Goal: Check status: Check status

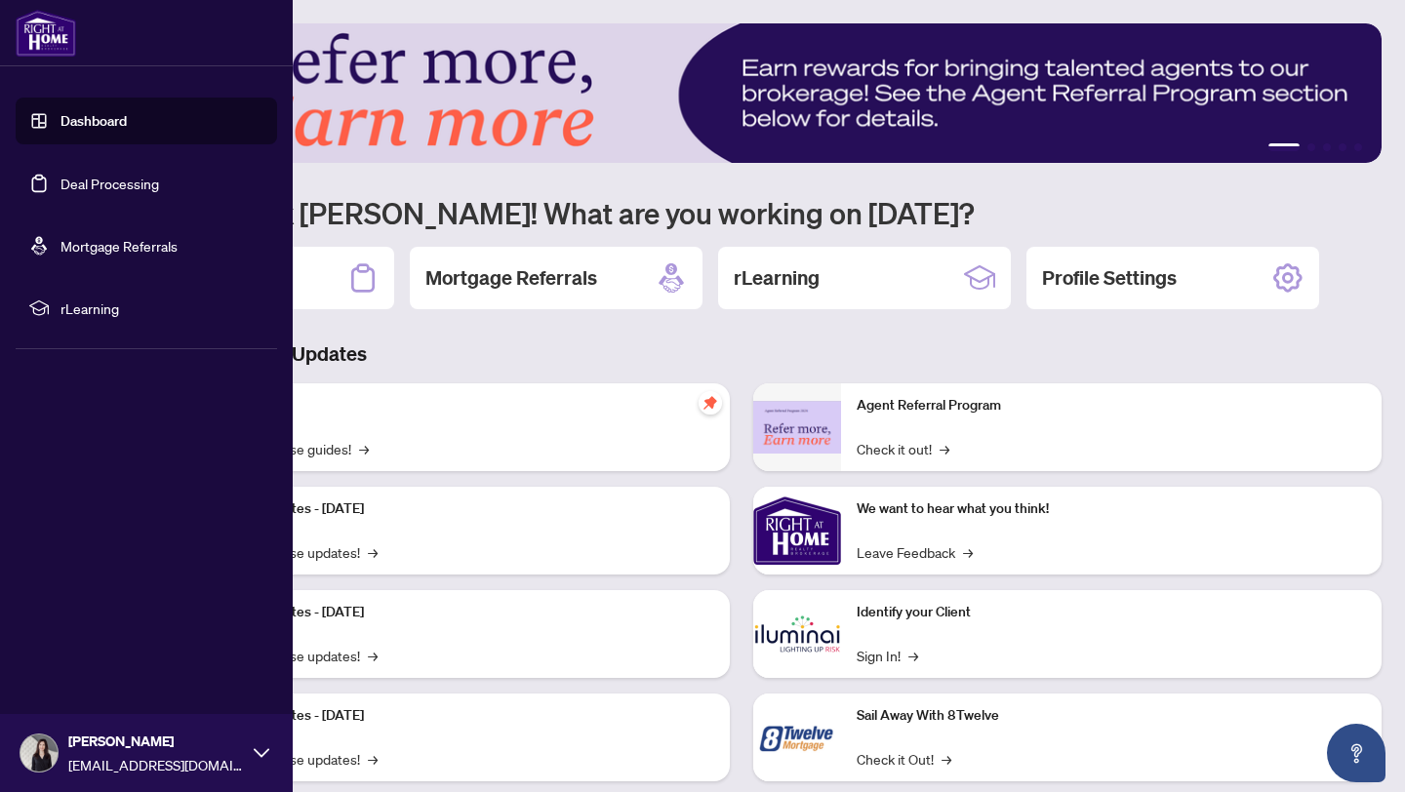
click at [60, 192] on link "Deal Processing" at bounding box center [109, 184] width 99 height 18
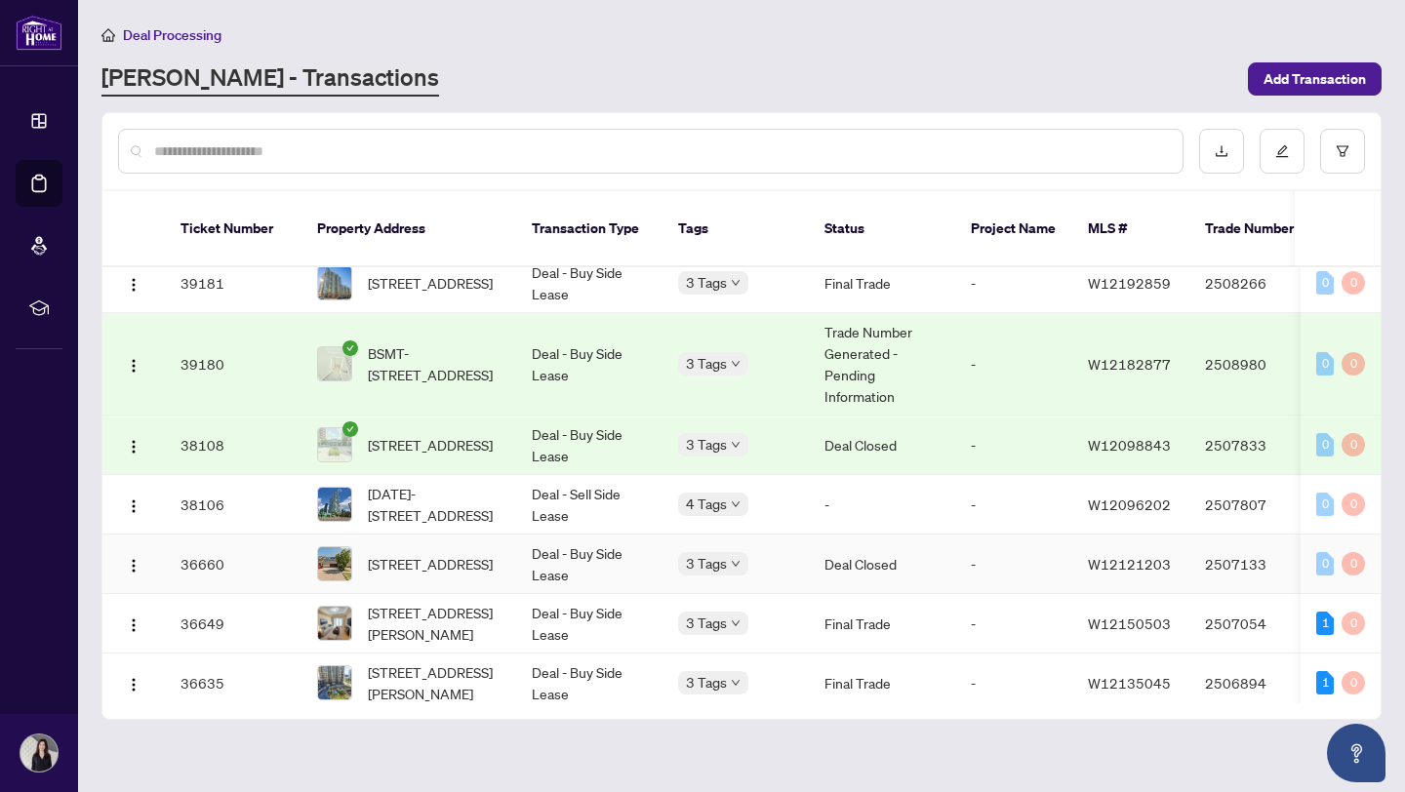
scroll to position [535, 0]
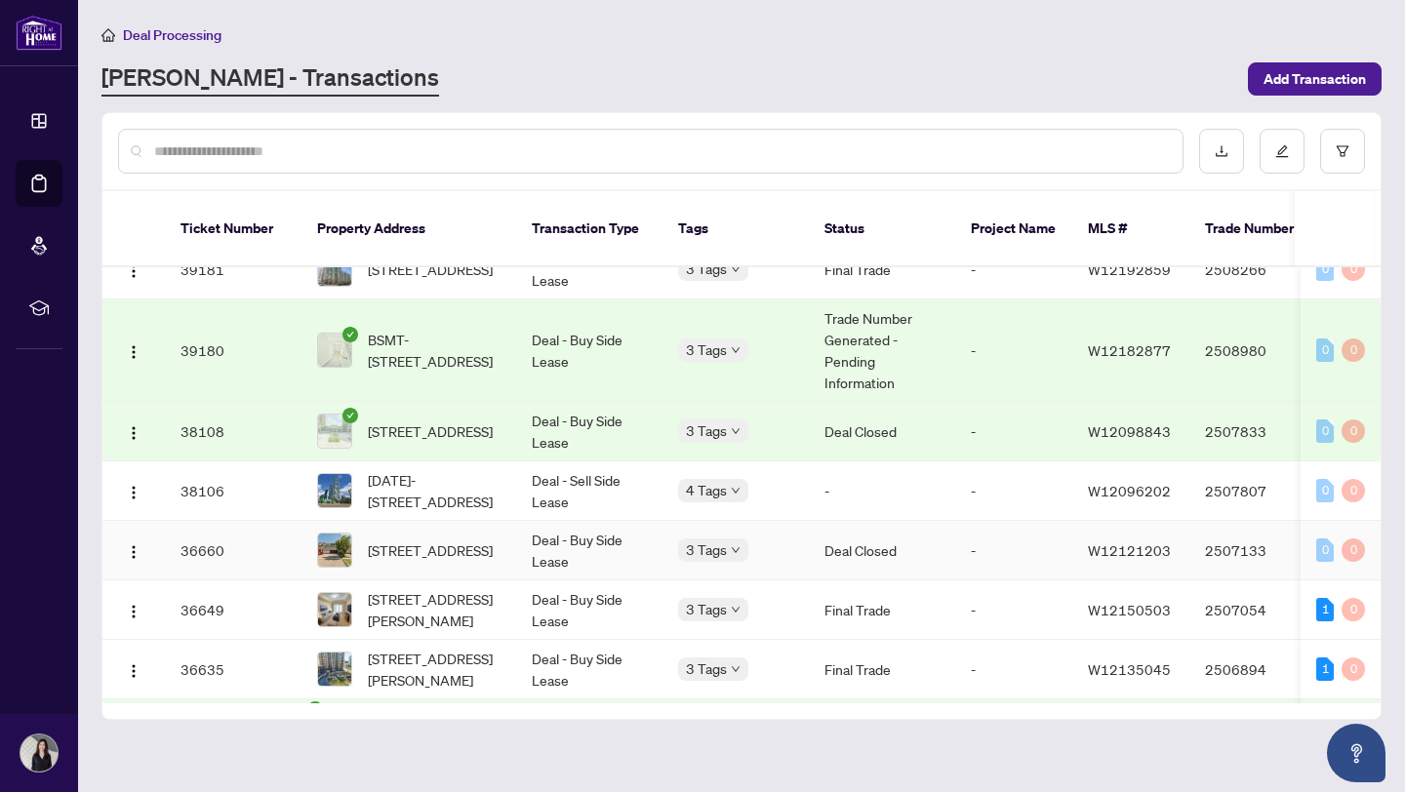
click at [602, 526] on td "Deal - Buy Side Lease" at bounding box center [589, 551] width 146 height 60
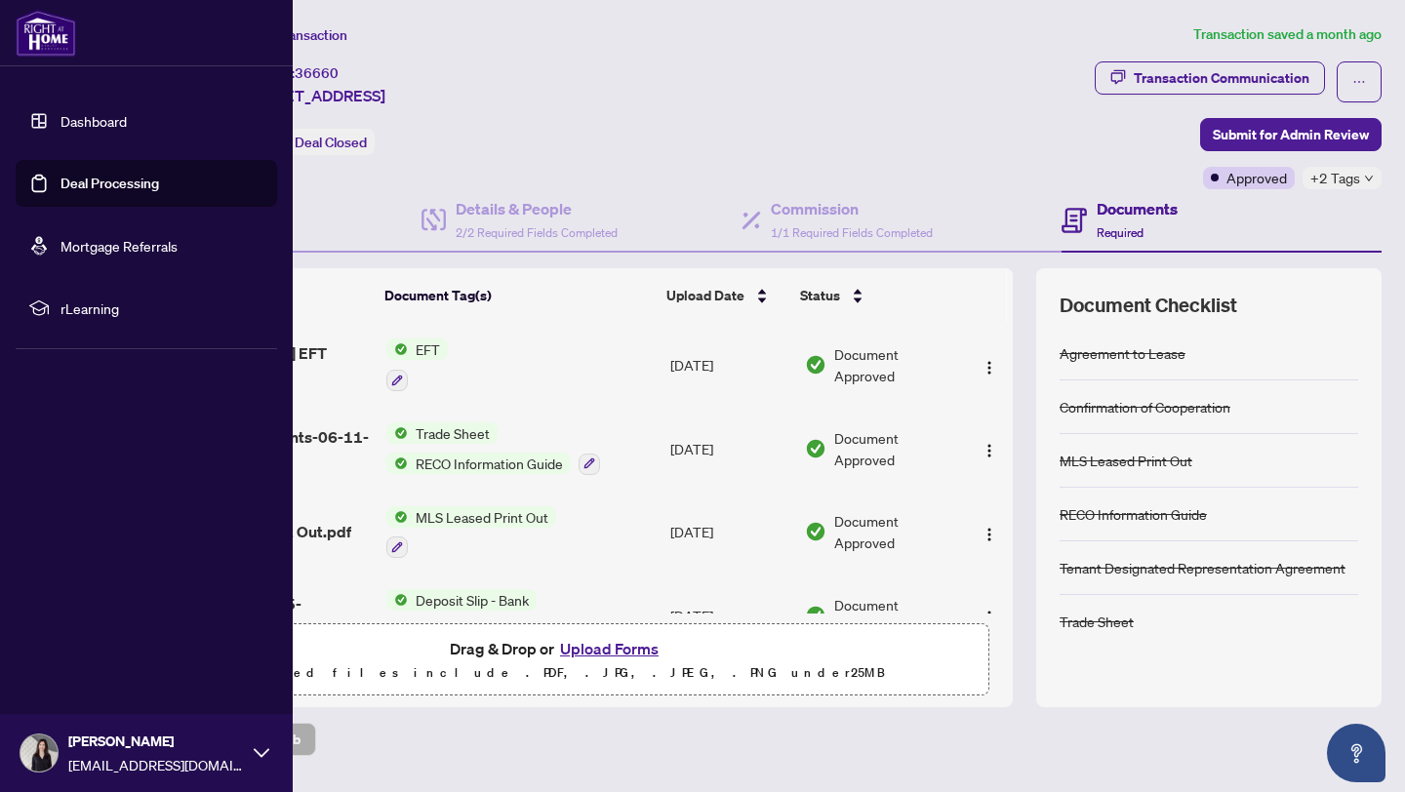
click at [39, 44] on img at bounding box center [46, 33] width 60 height 47
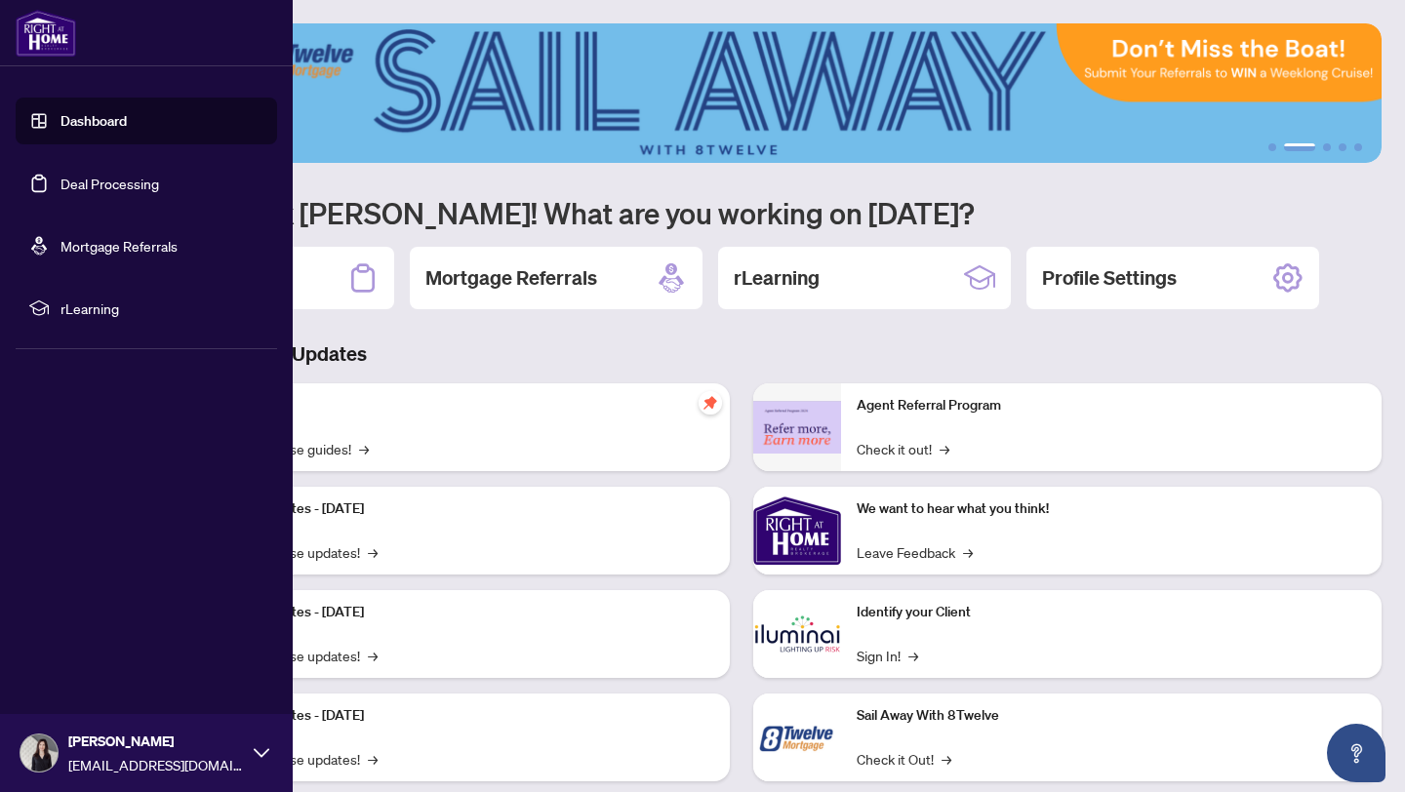
click at [91, 184] on link "Deal Processing" at bounding box center [109, 184] width 99 height 18
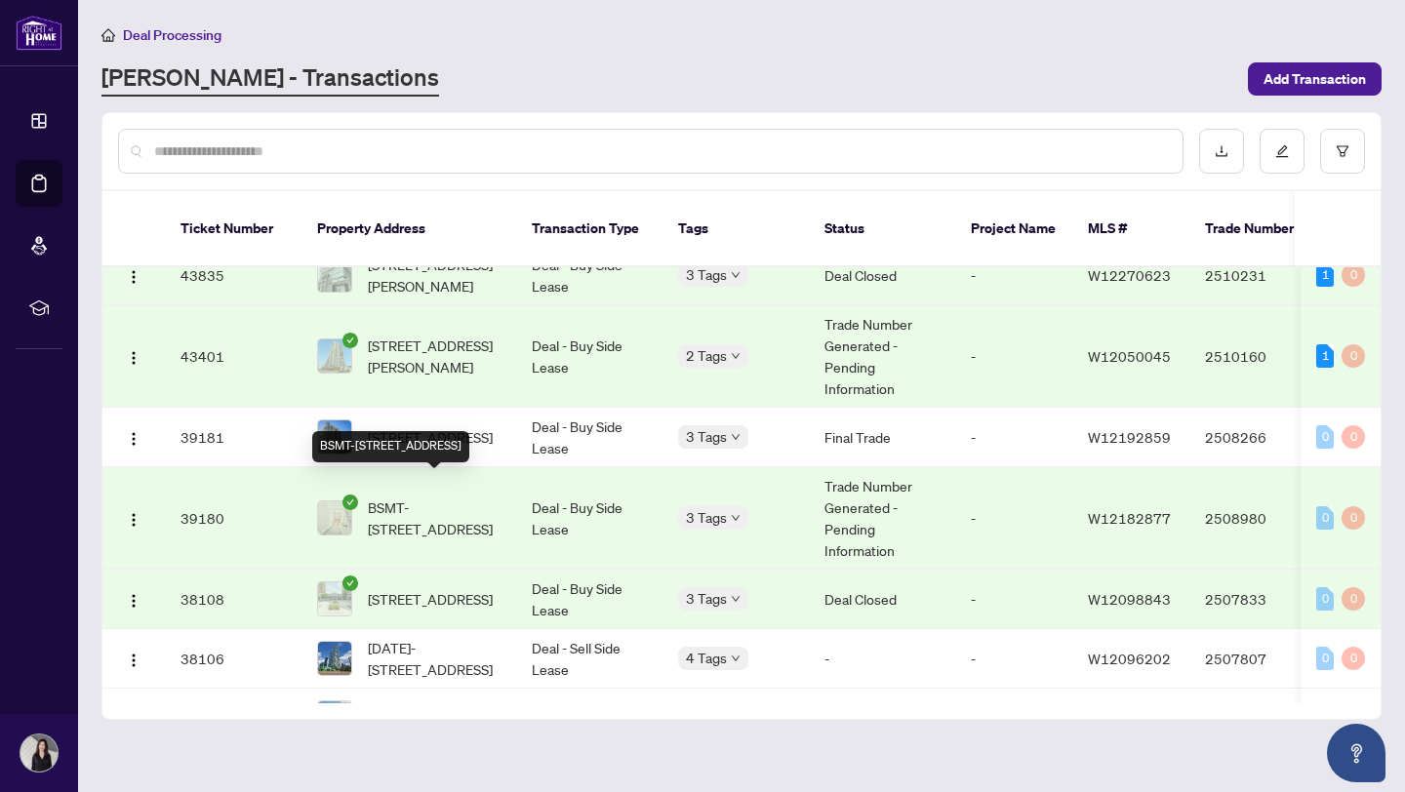
scroll to position [374, 0]
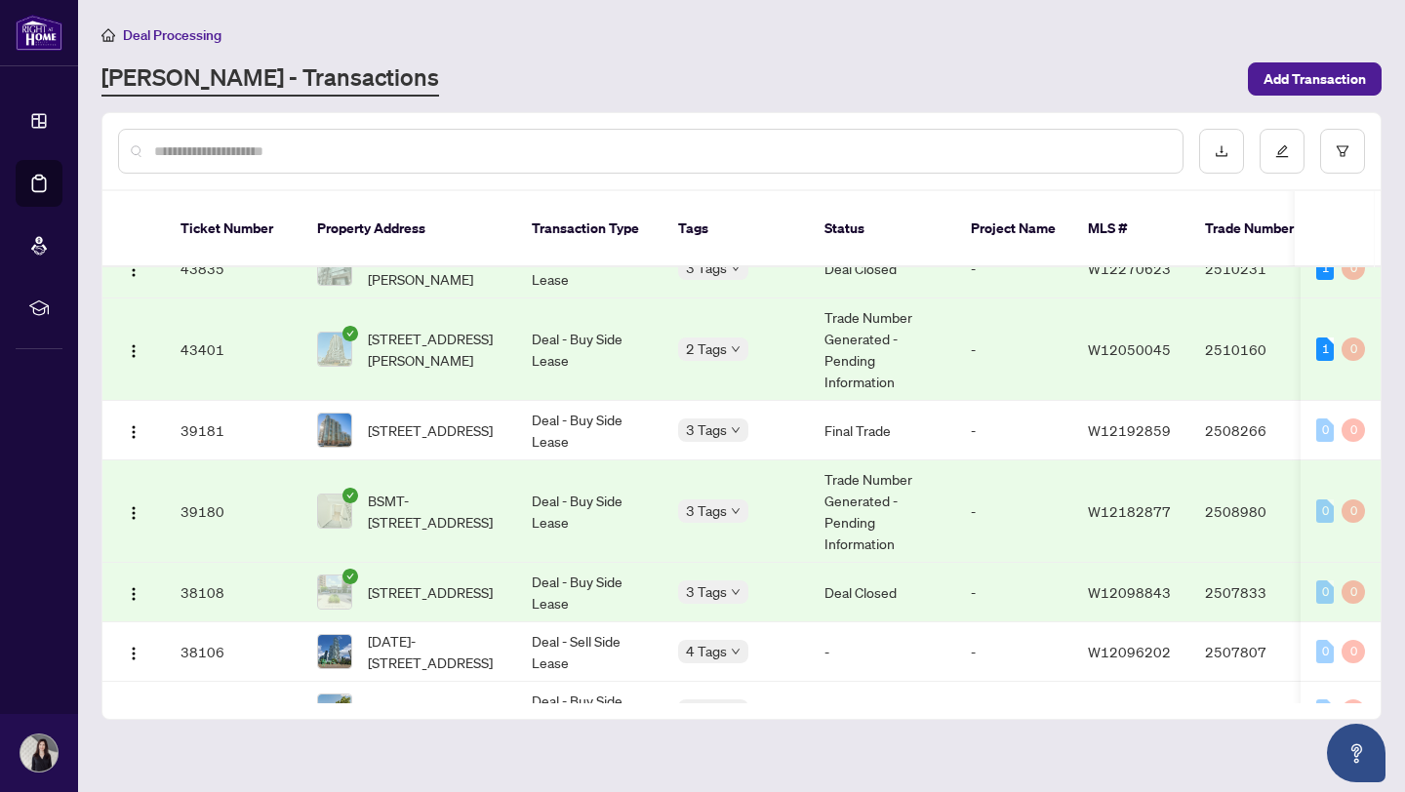
click at [631, 492] on td "Deal - Buy Side Lease" at bounding box center [589, 512] width 146 height 102
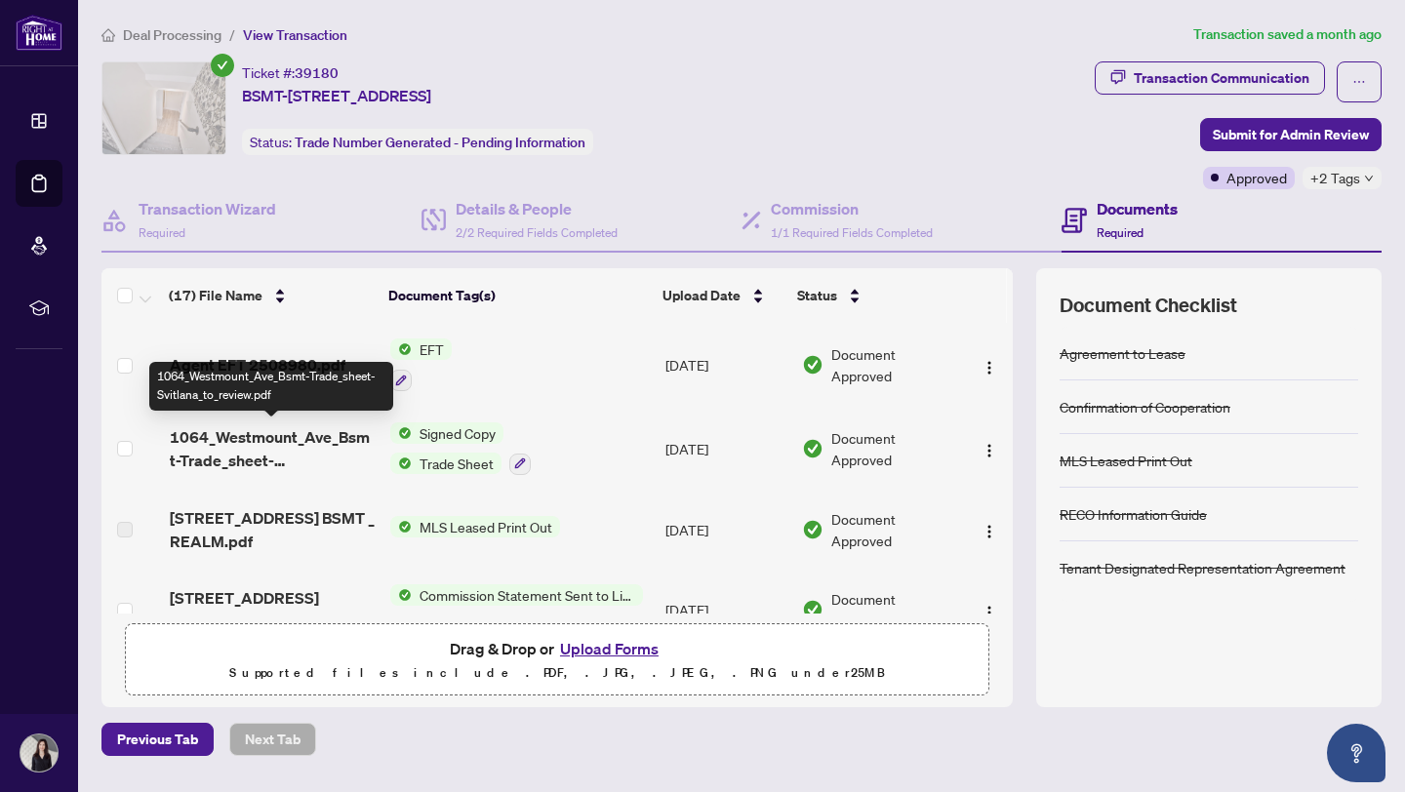
click at [214, 365] on div "1064_Westmount_Ave_Bsmt-Trade_sheet-Svitlana_to_review.pdf" at bounding box center [271, 386] width 244 height 49
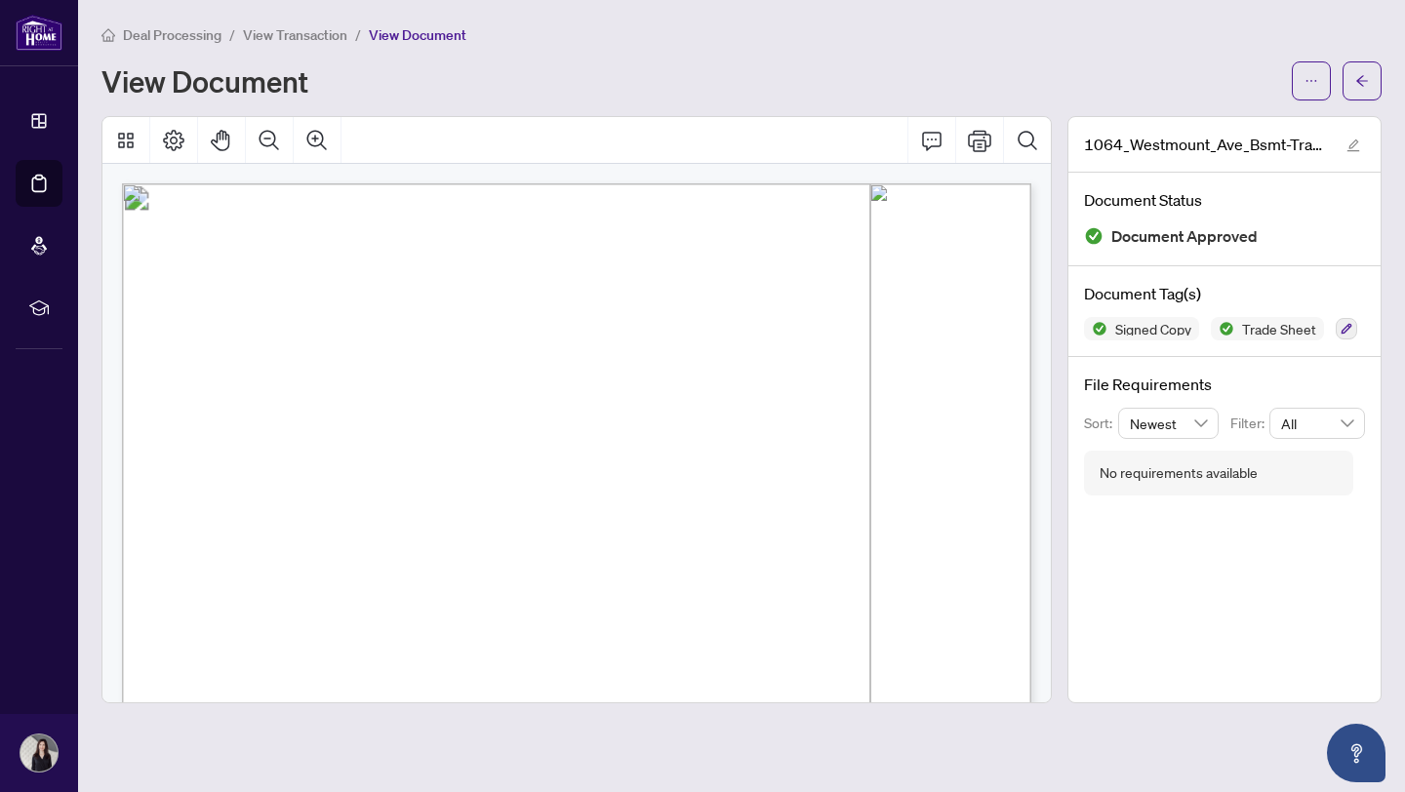
click at [312, 408] on span "[PERSON_NAME]" at bounding box center [306, 412] width 80 height 10
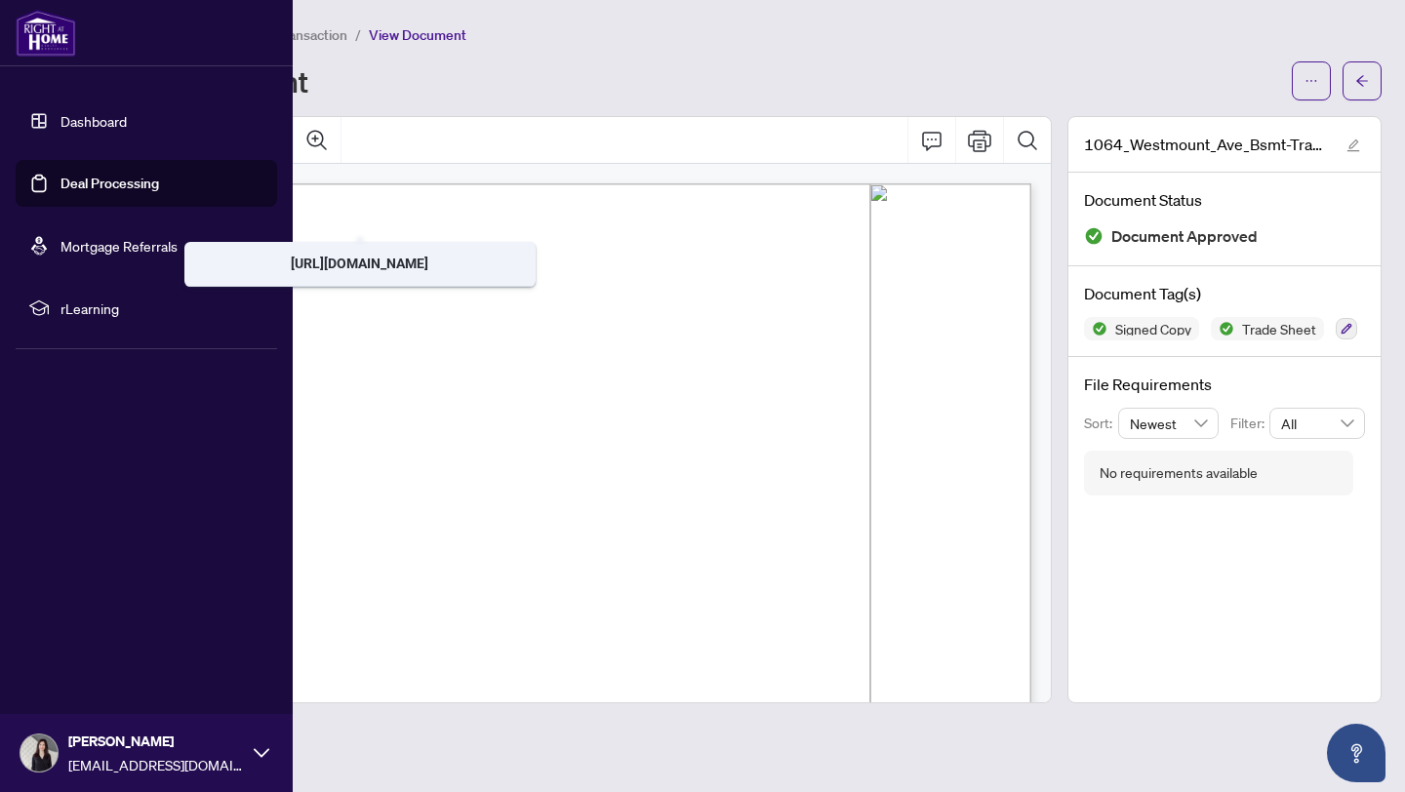
click at [65, 120] on link "Dashboard" at bounding box center [93, 121] width 66 height 18
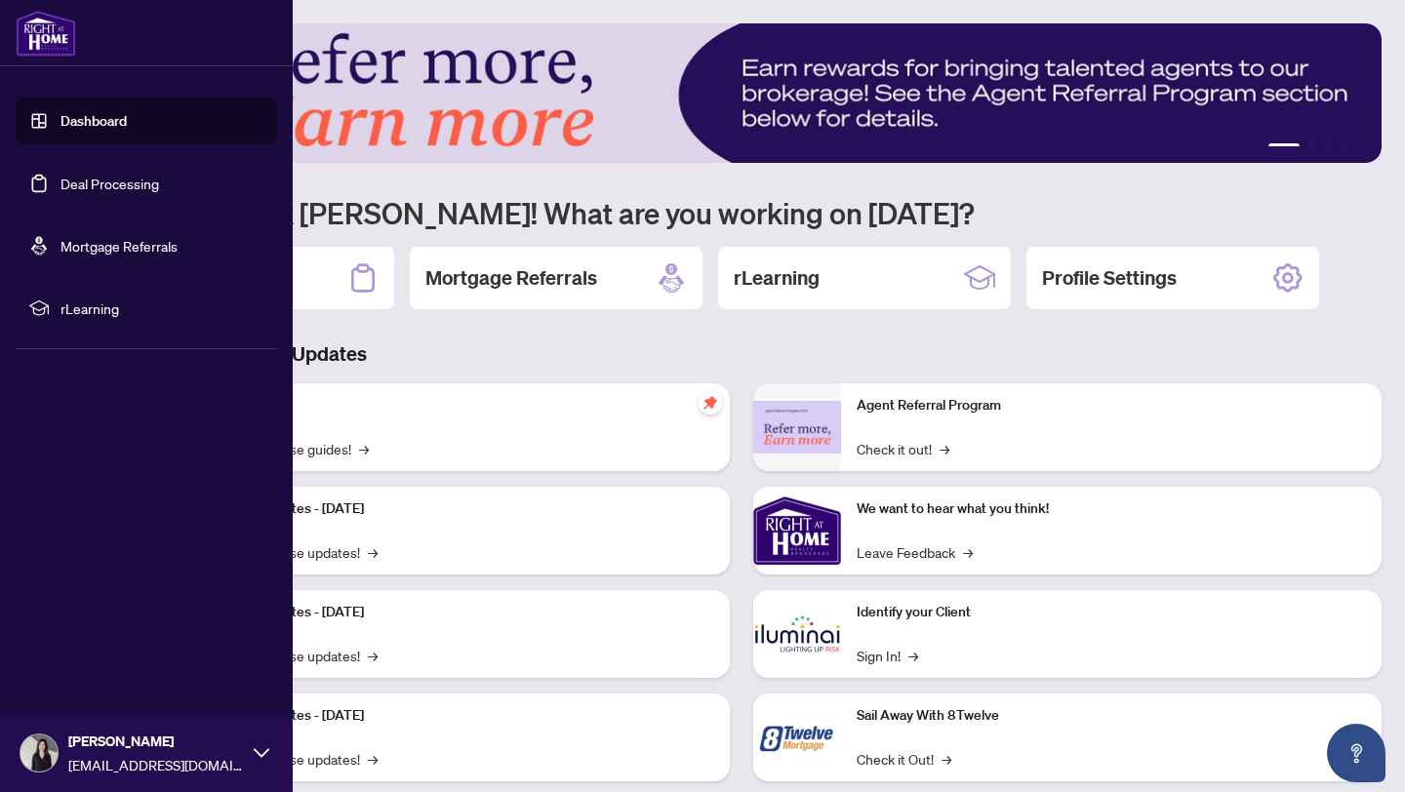
click at [102, 177] on link "Deal Processing" at bounding box center [109, 184] width 99 height 18
